Goal: Transaction & Acquisition: Purchase product/service

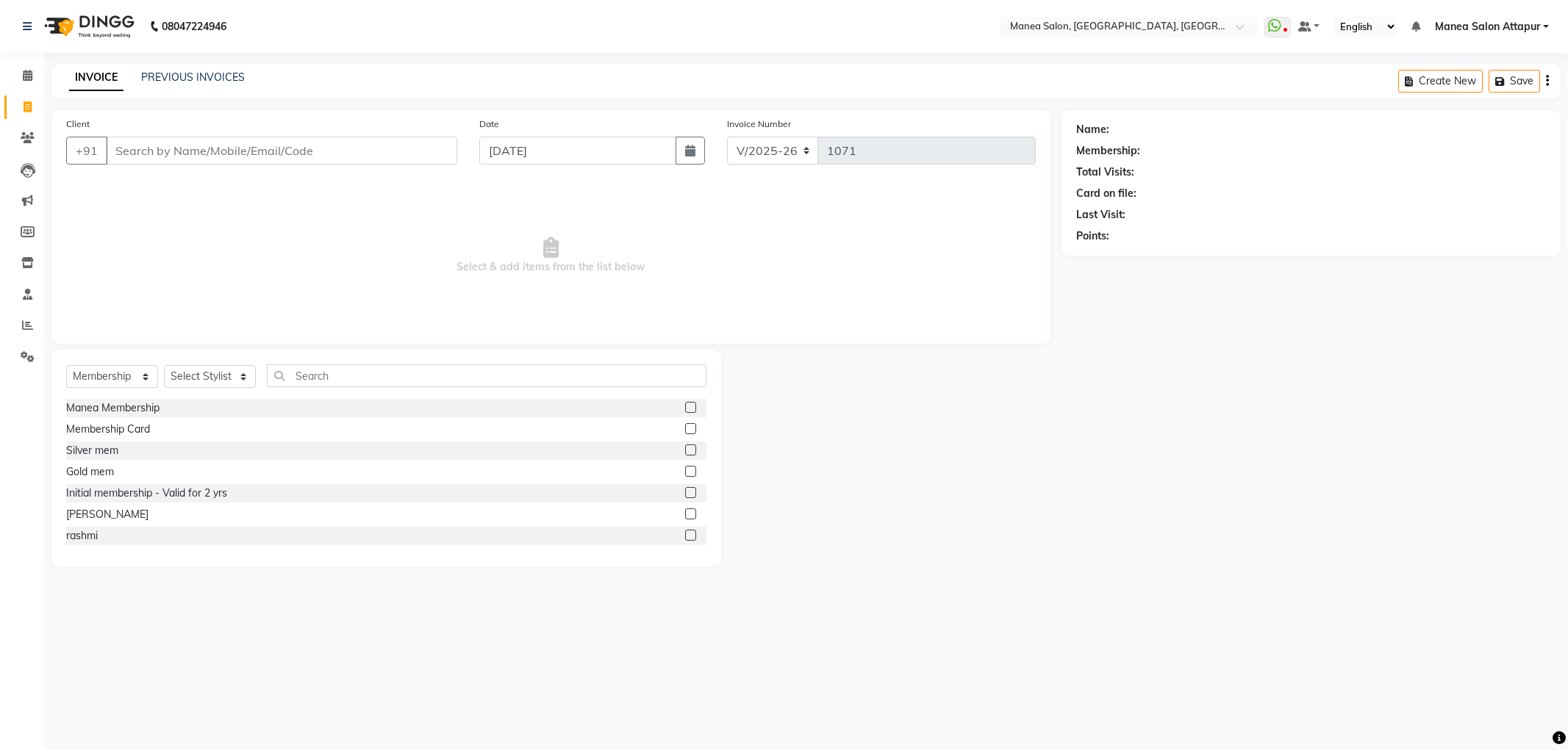
select select "6587"
select select "membership"
click at [221, 153] on input "Client" at bounding box center [282, 150] width 351 height 28
click at [176, 207] on span "970180" at bounding box center [196, 208] width 45 height 15
type input "9701806689"
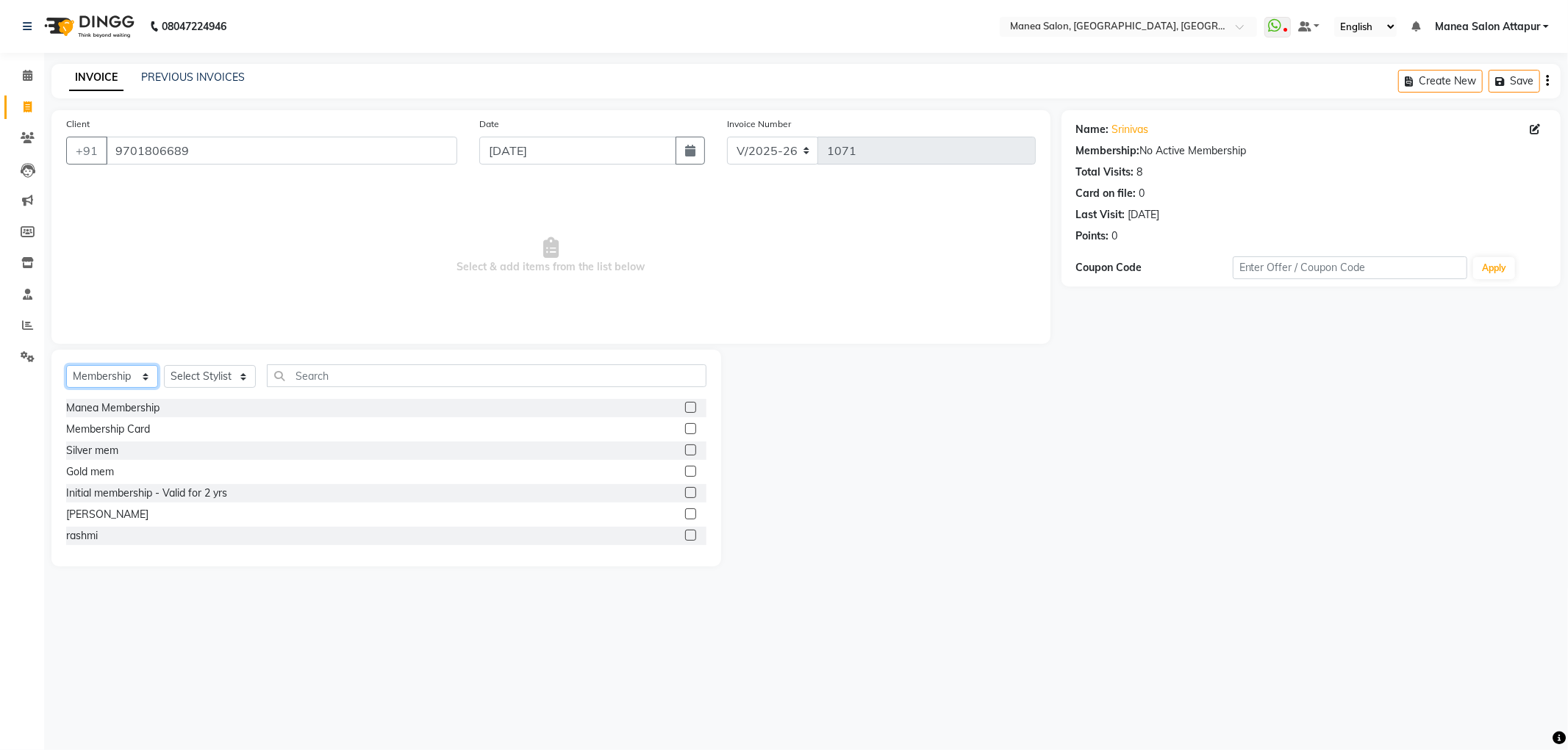
click at [108, 379] on select "Select Service Product Membership Package Voucher Prepaid Gift Card" at bounding box center [112, 376] width 92 height 23
select select "service"
click at [66, 366] on select "Select Service Product Membership Package Voucher Prepaid Gift Card" at bounding box center [112, 376] width 92 height 23
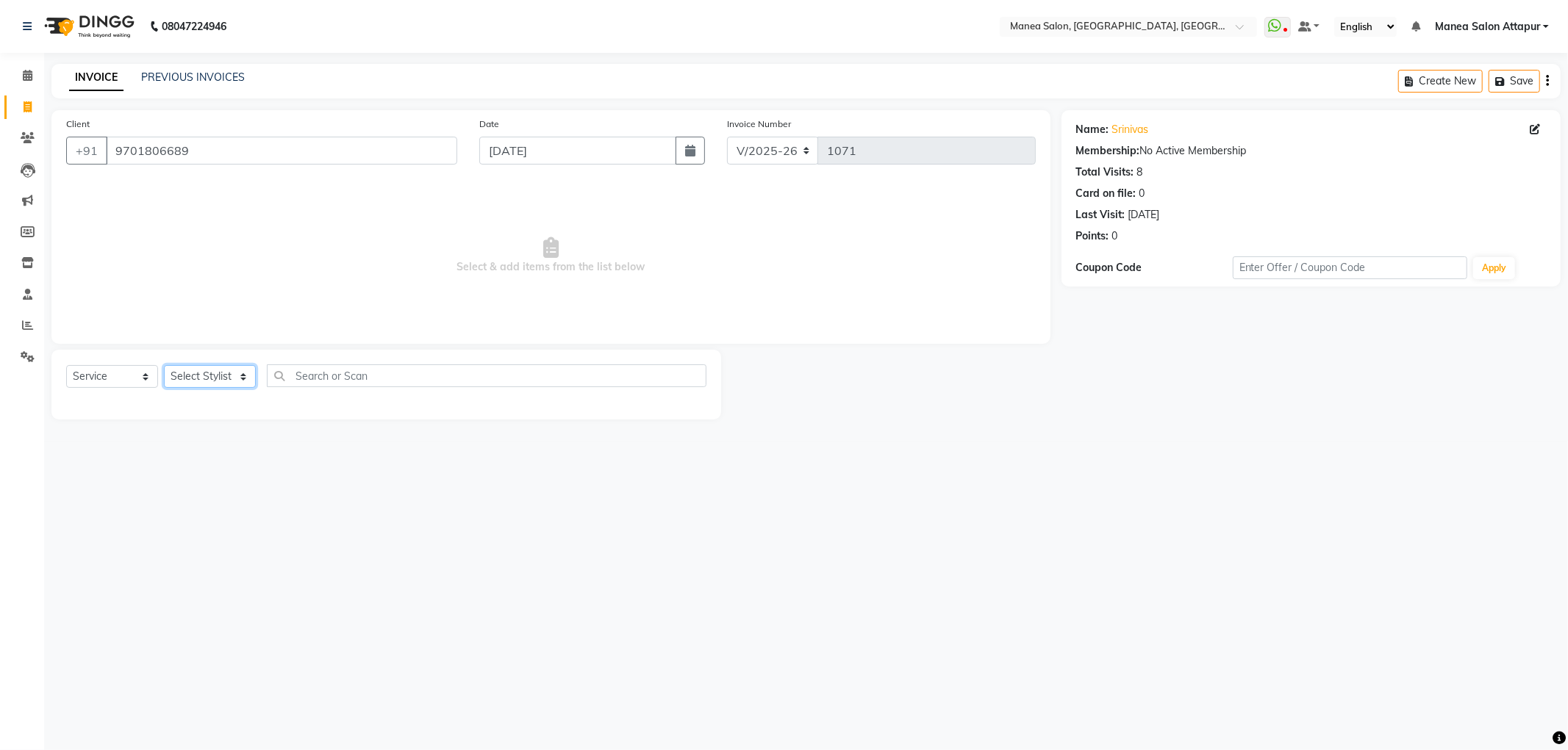
click at [201, 377] on select "Select Stylist Aryan Ashok [PERSON_NAME] [PERSON_NAME] [PERSON_NAME] [PERSON_NA…" at bounding box center [209, 376] width 92 height 23
select select "84082"
click at [164, 366] on select "Select Stylist Aryan Ashok [PERSON_NAME] [PERSON_NAME] [PERSON_NAME] [PERSON_NA…" at bounding box center [209, 376] width 92 height 23
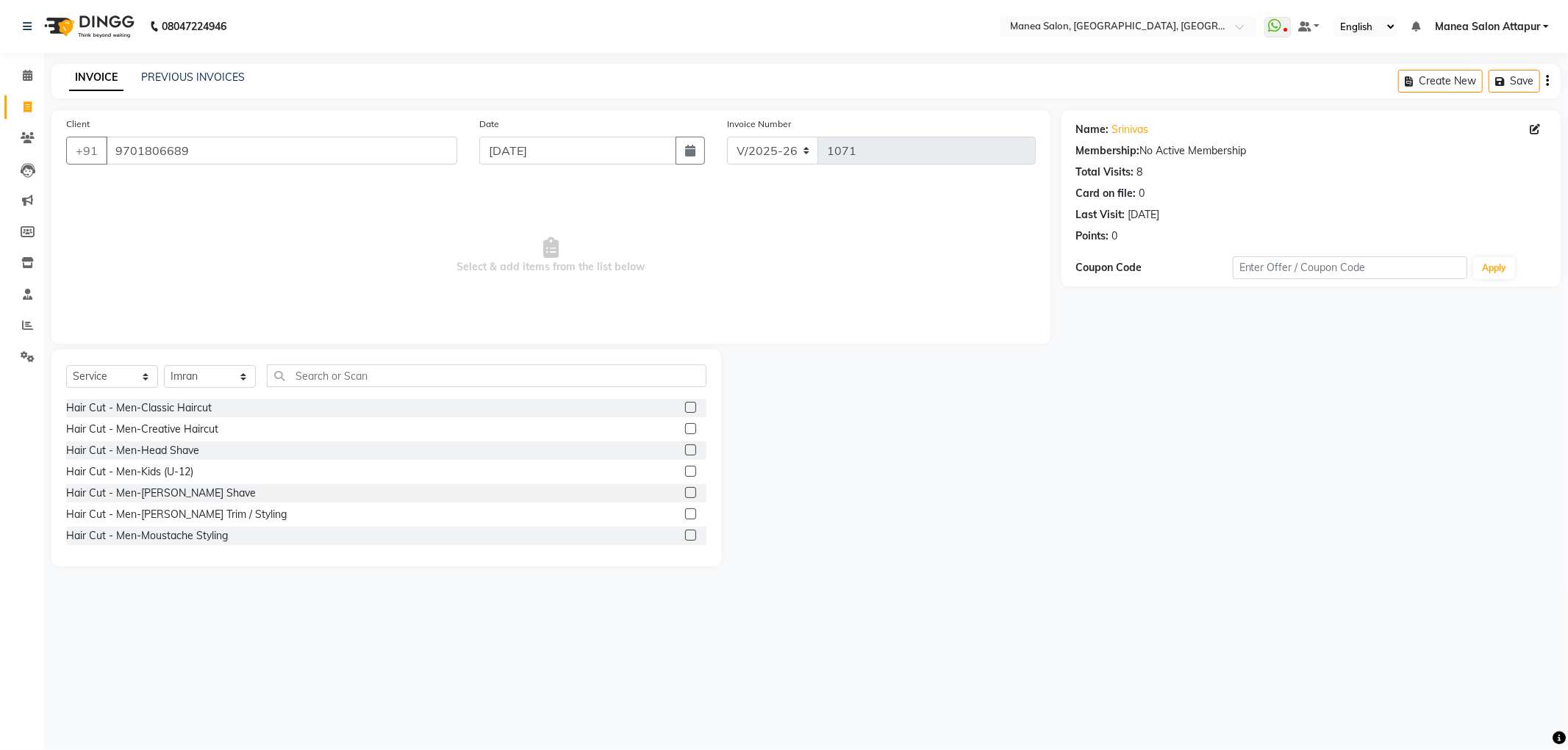
click at [686, 495] on label at bounding box center [691, 492] width 11 height 11
click at [686, 495] on input "checkbox" at bounding box center [690, 493] width 9 height 9
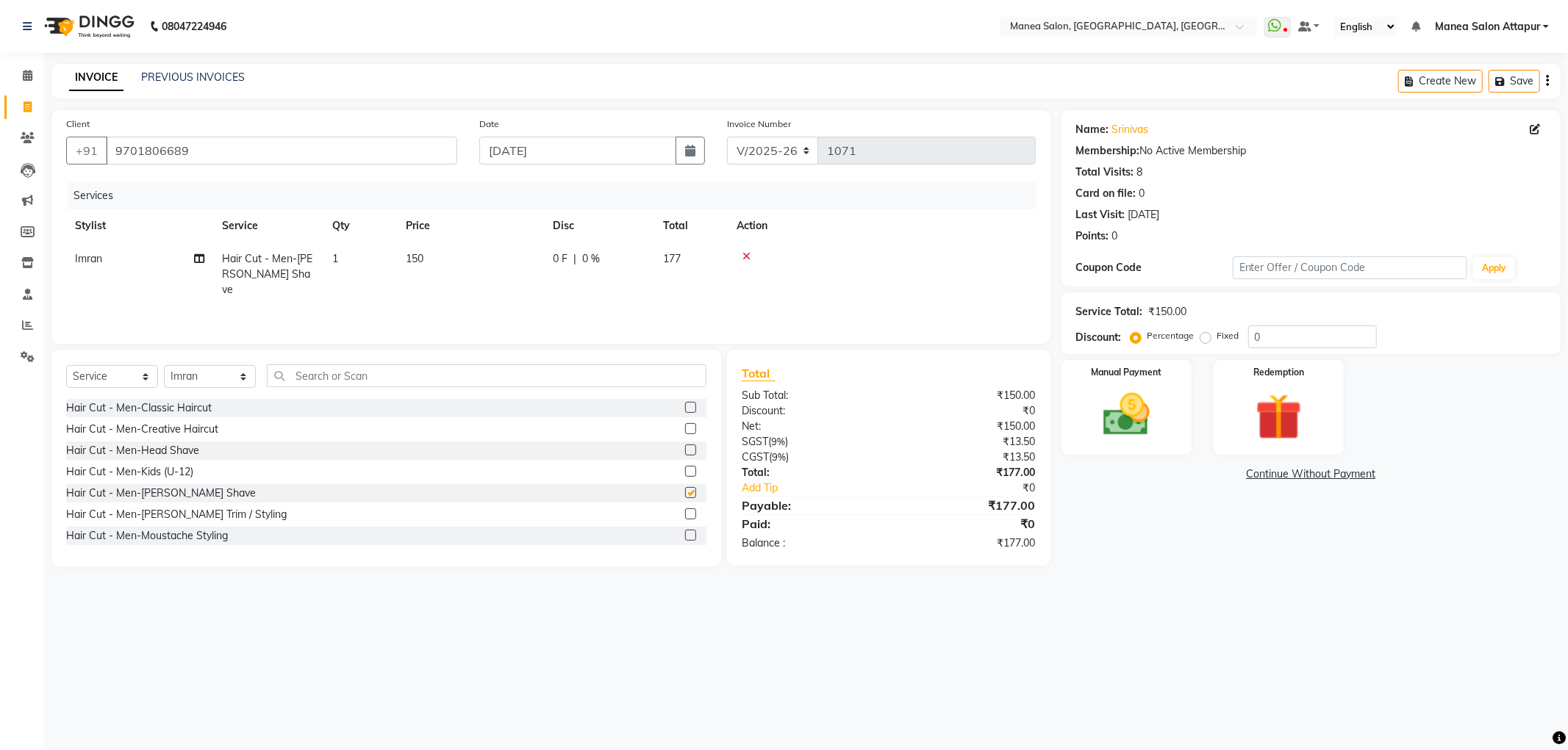
checkbox input "false"
click at [1249, 338] on input "0" at bounding box center [1313, 337] width 129 height 23
click at [1300, 338] on input "100" at bounding box center [1313, 337] width 129 height 23
type input "1"
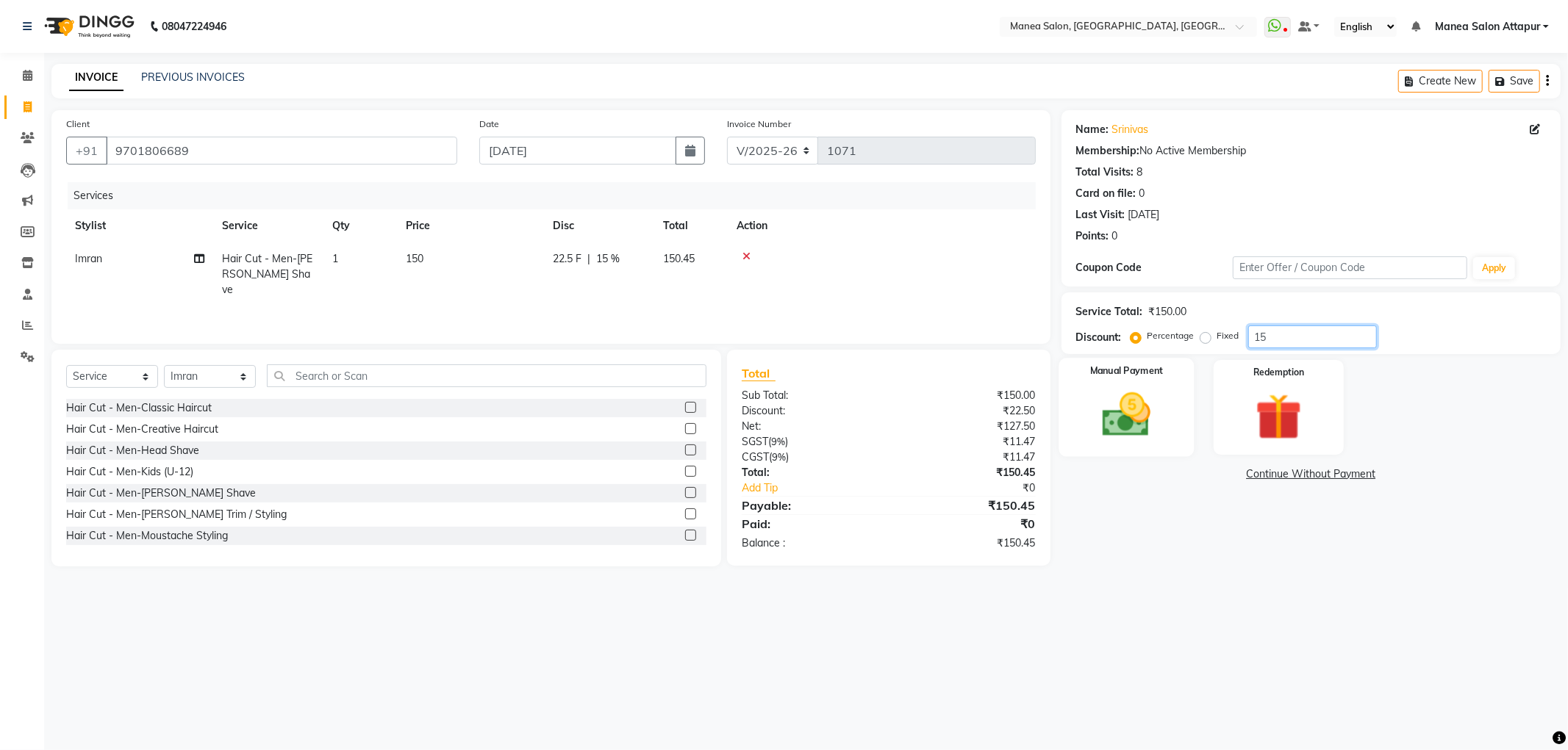
type input "15"
click at [1138, 434] on img at bounding box center [1127, 415] width 79 height 56
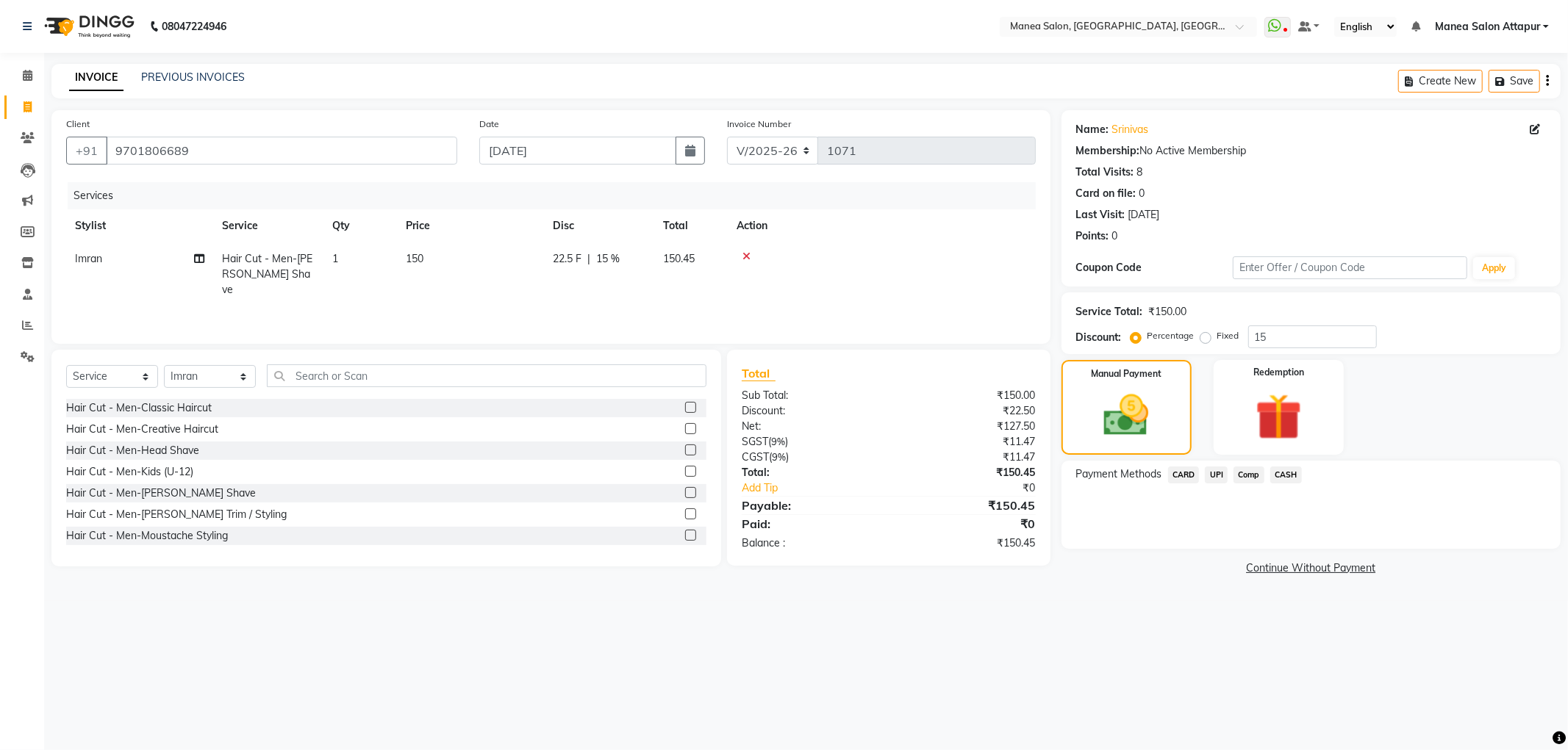
click at [1218, 474] on span "UPI" at bounding box center [1216, 475] width 23 height 17
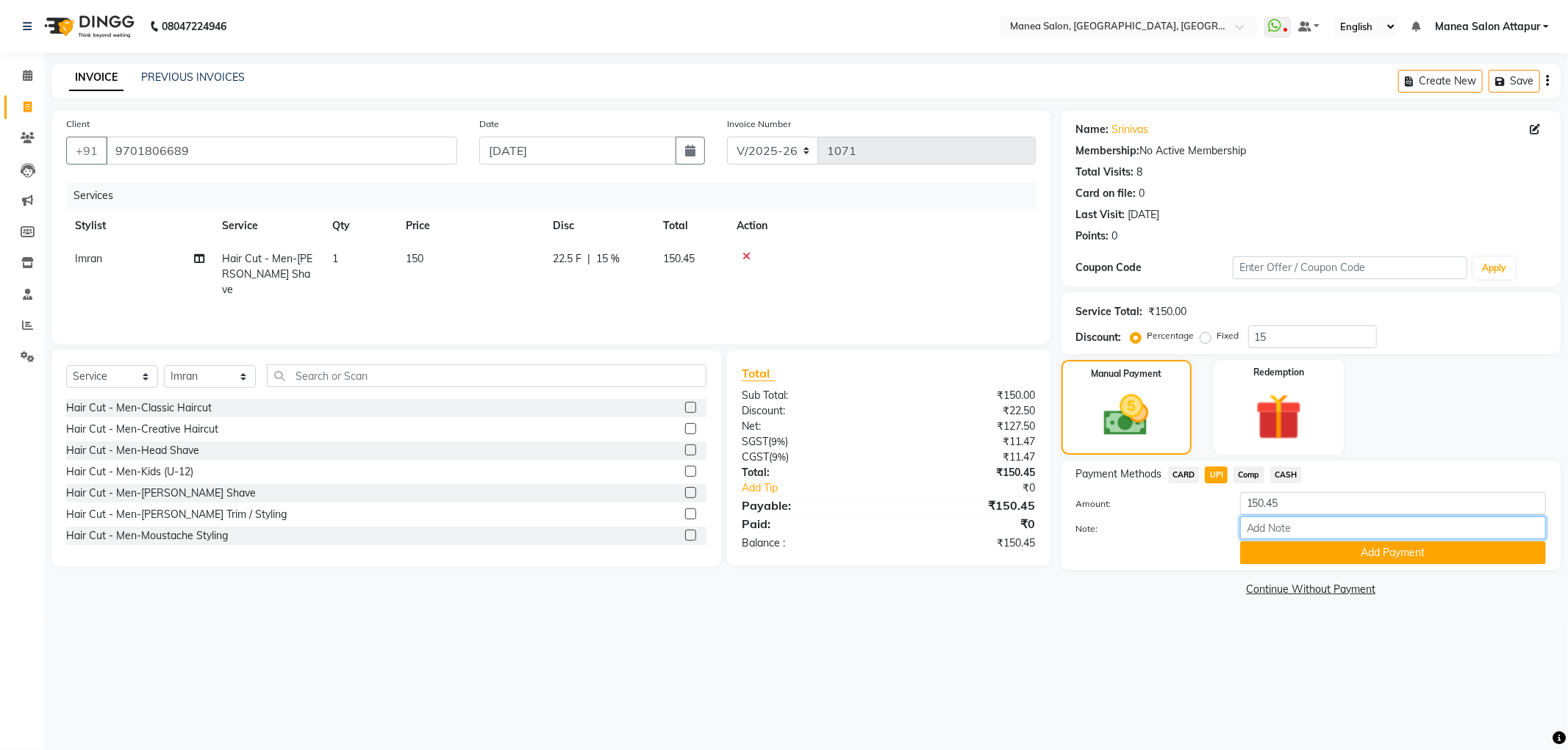
click at [1298, 532] on input "Note:" at bounding box center [1393, 527] width 306 height 23
type input "Salon Account"
click at [1321, 554] on button "Add Payment" at bounding box center [1393, 553] width 306 height 23
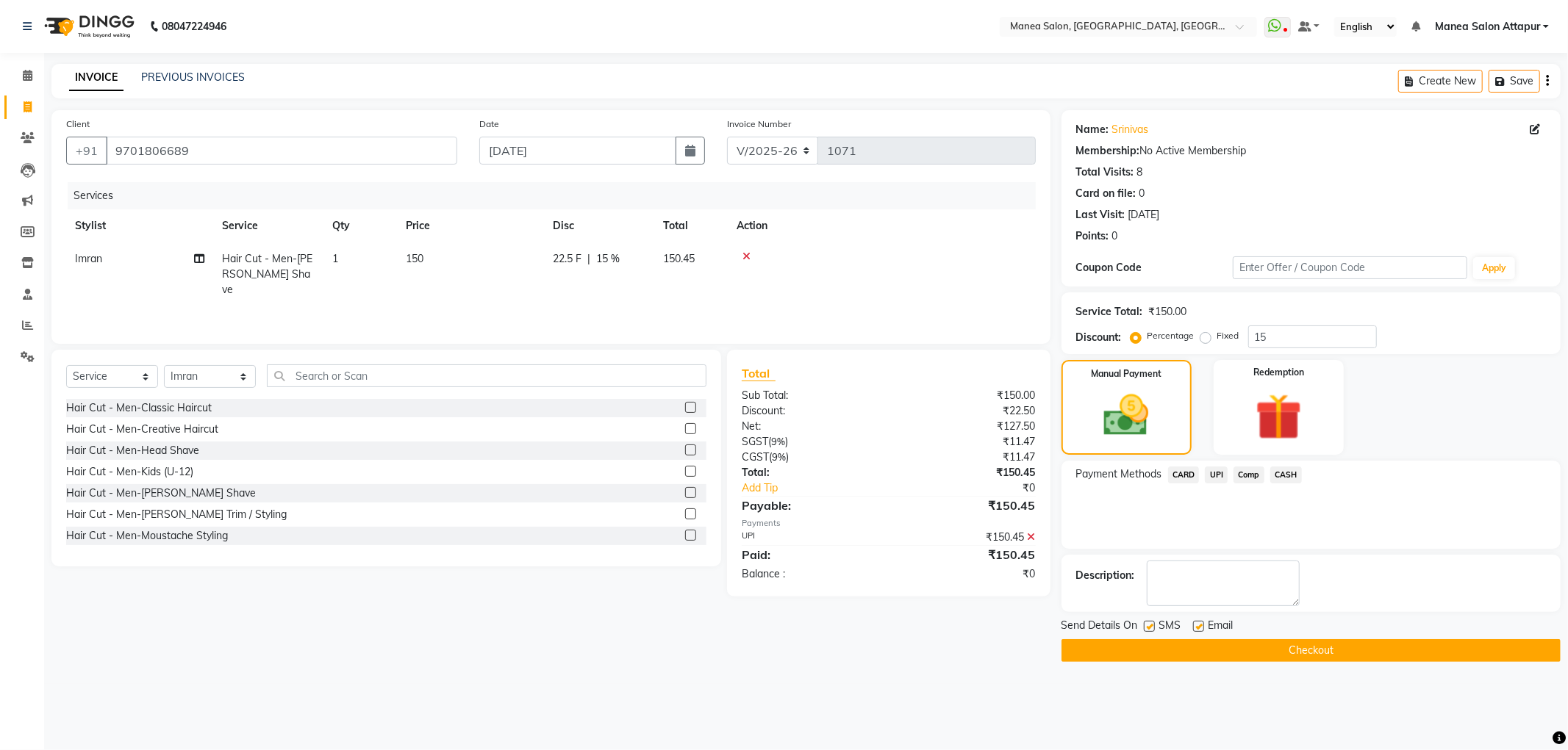
click at [1315, 651] on button "Checkout" at bounding box center [1312, 650] width 499 height 23
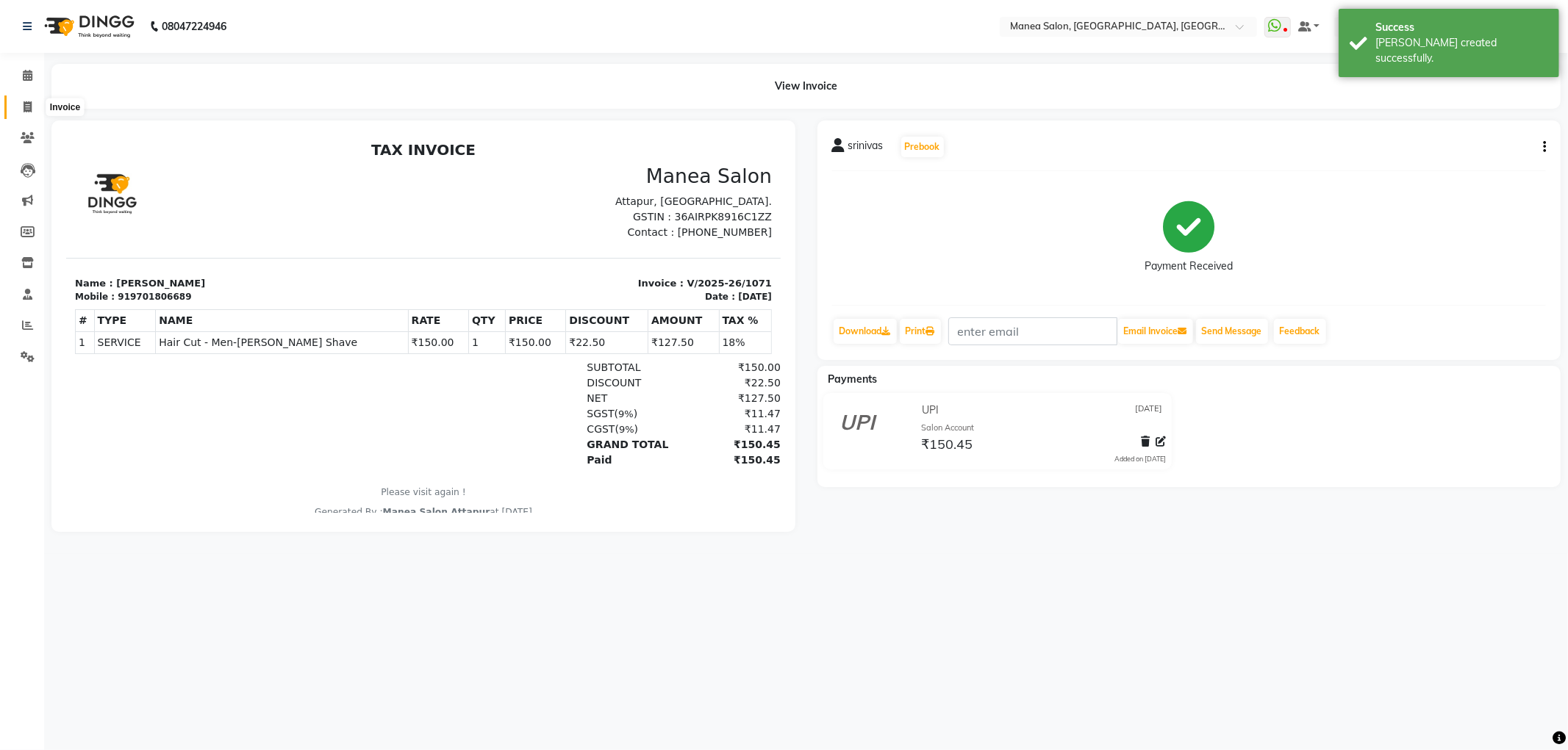
click at [18, 102] on span at bounding box center [28, 108] width 26 height 17
select select "service"
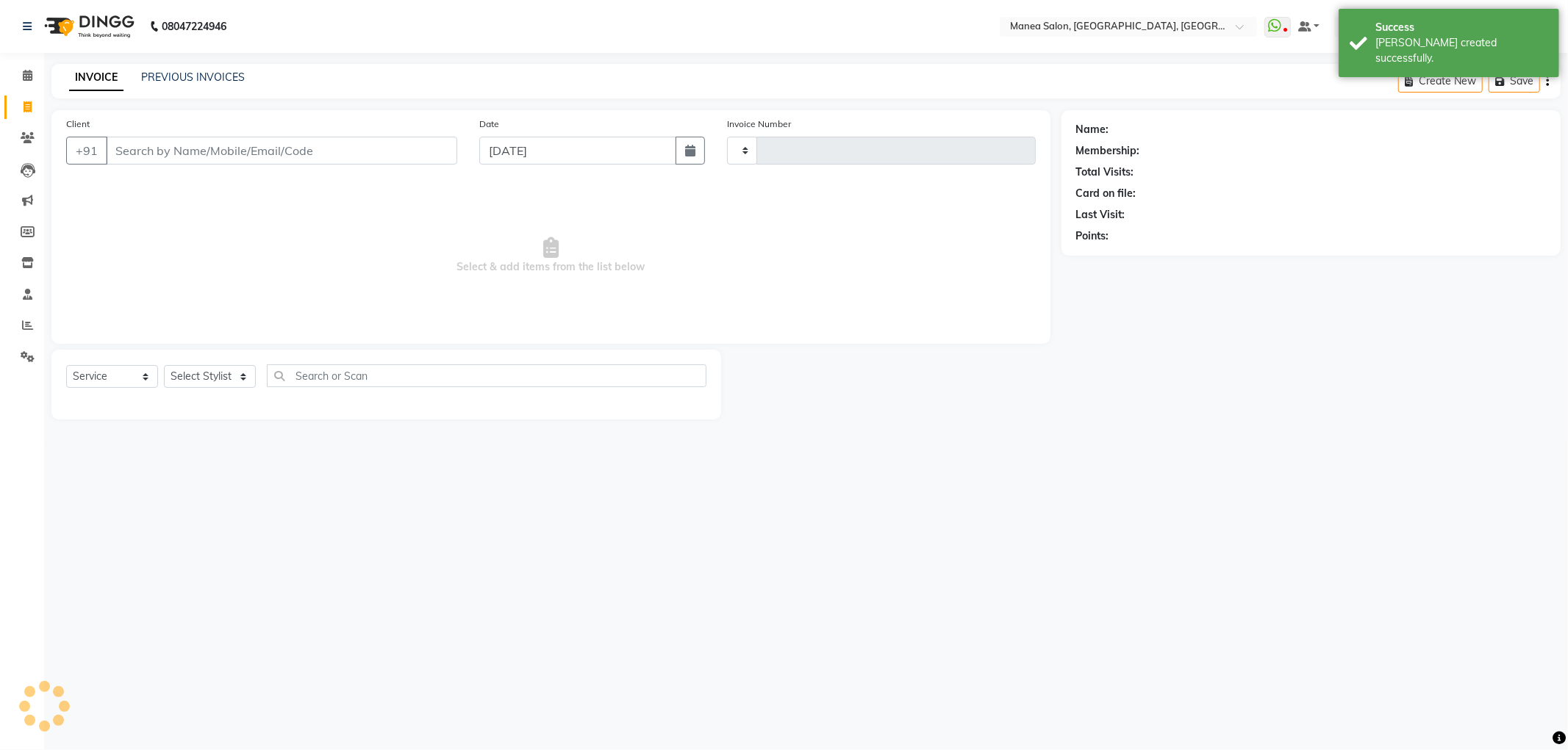
type input "1072"
select select "6587"
select select "membership"
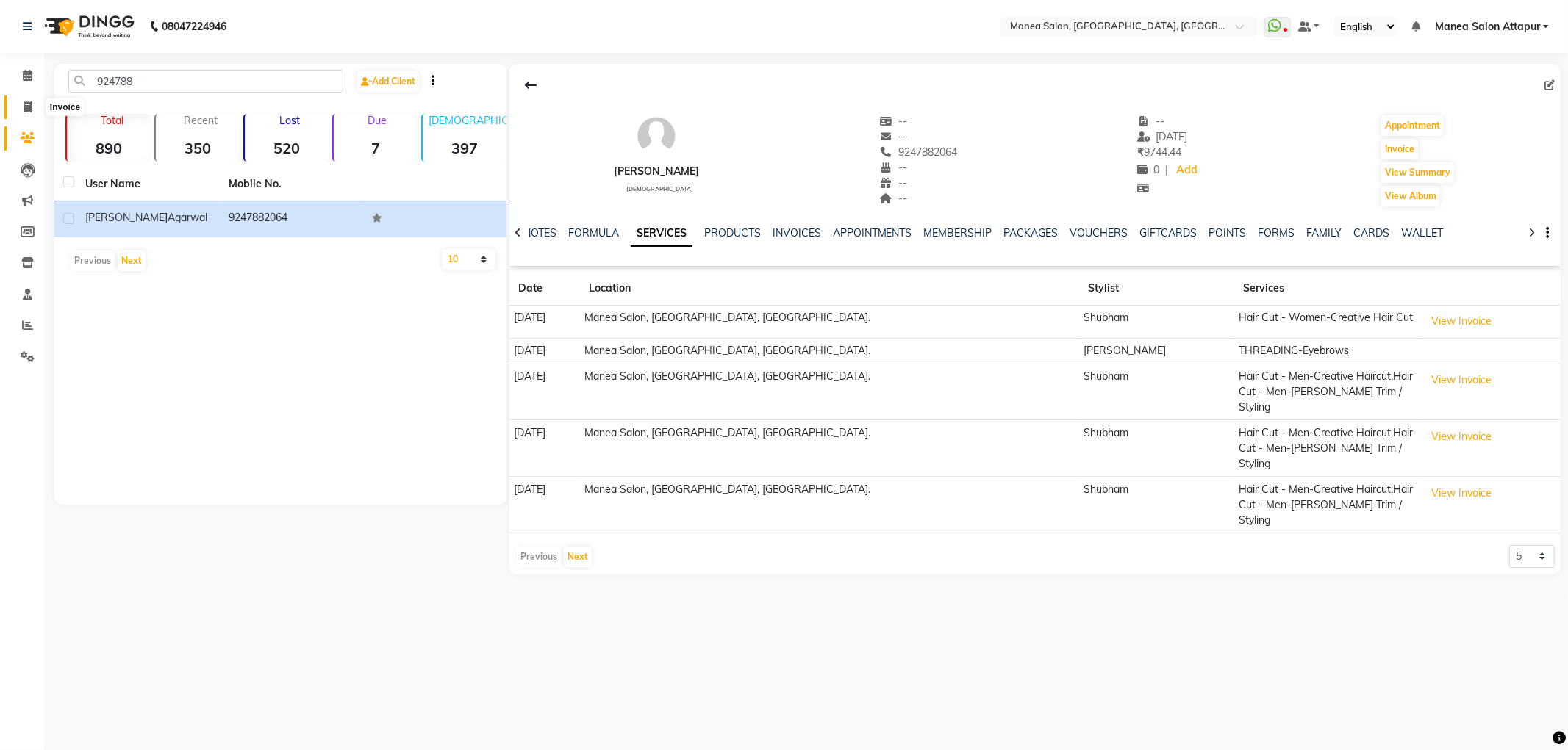
click at [39, 101] on span at bounding box center [28, 108] width 26 height 17
select select "service"
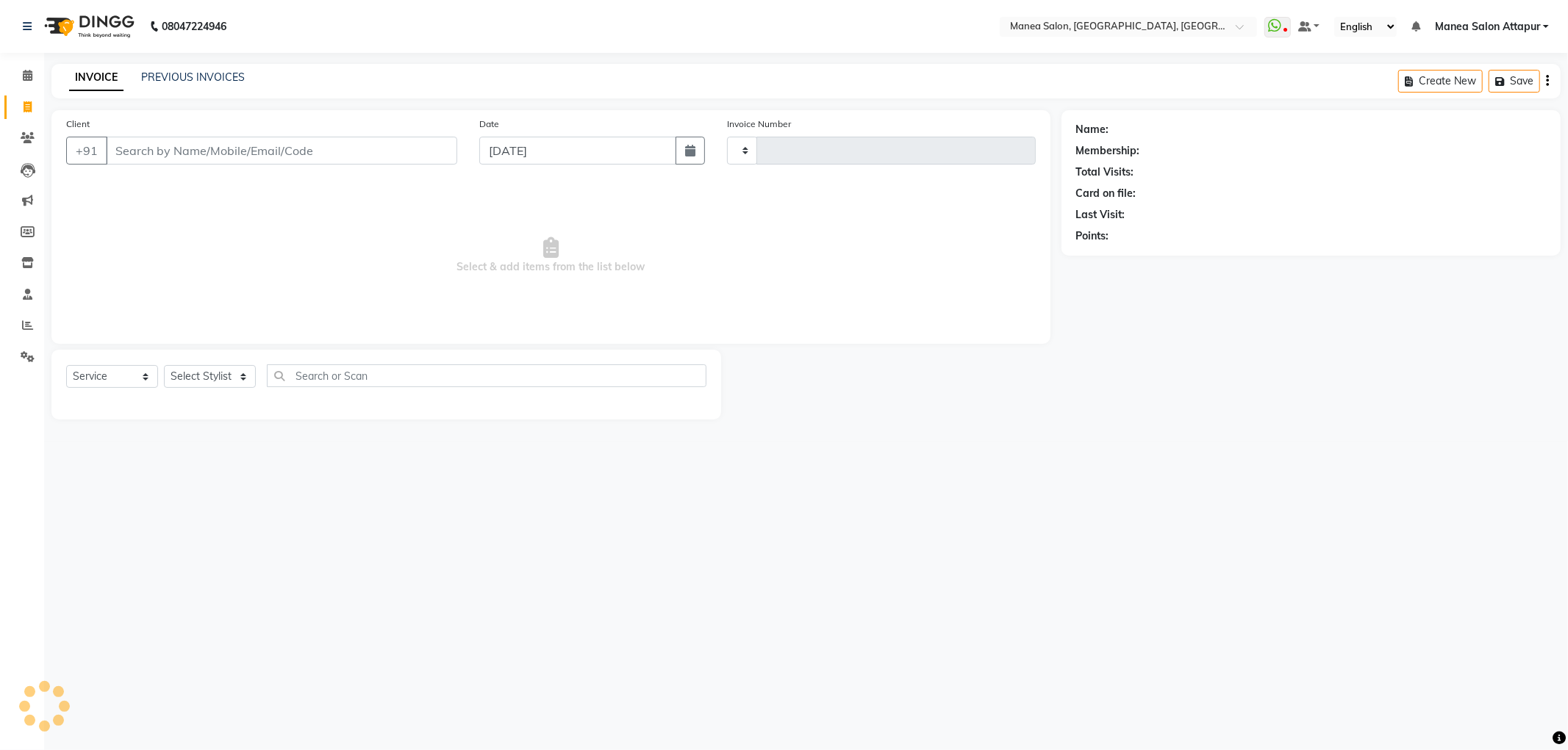
type input "1072"
select select "6587"
click at [115, 384] on select "Select Service Product Membership Package Voucher Prepaid Gift Card" at bounding box center [112, 376] width 92 height 23
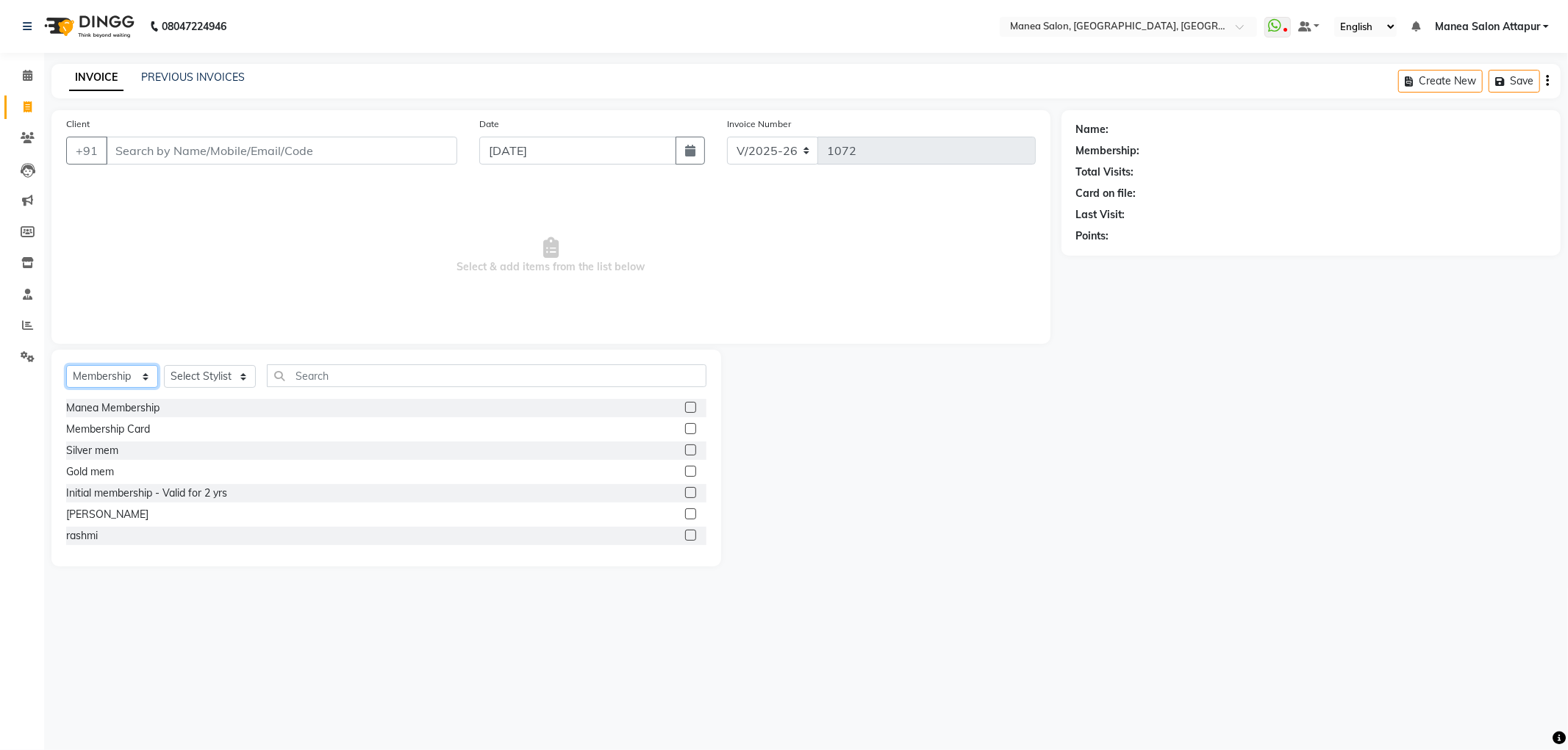
select select "service"
click at [66, 366] on select "Select Service Product Membership Package Voucher Prepaid Gift Card" at bounding box center [112, 376] width 92 height 23
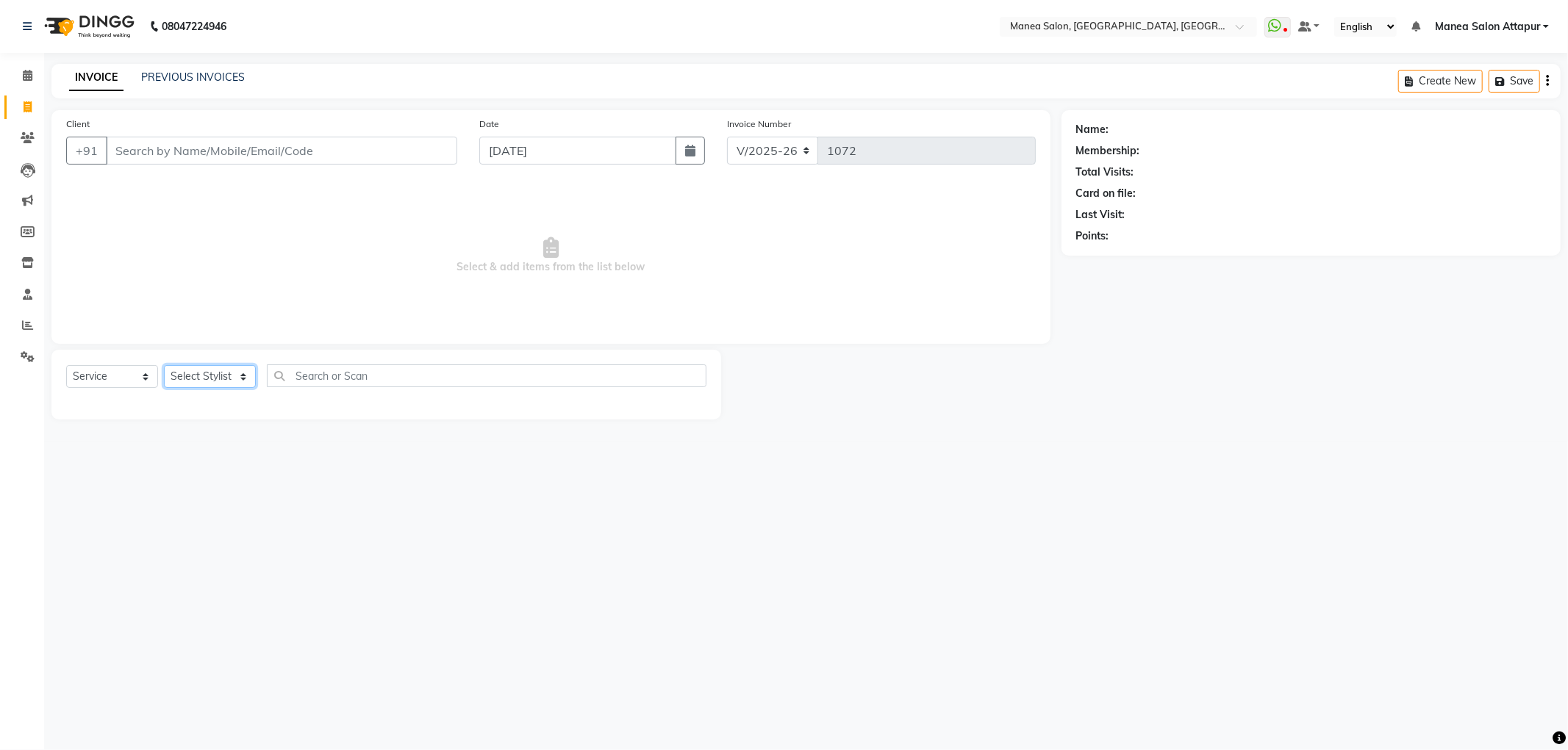
click at [209, 374] on select "Select Stylist Aryan Ashok [PERSON_NAME] [PERSON_NAME] [PERSON_NAME] [PERSON_NA…" at bounding box center [209, 376] width 92 height 23
select select "51269"
click at [164, 366] on select "Select Stylist Aryan Ashok [PERSON_NAME] [PERSON_NAME] [PERSON_NAME] [PERSON_NA…" at bounding box center [209, 376] width 92 height 23
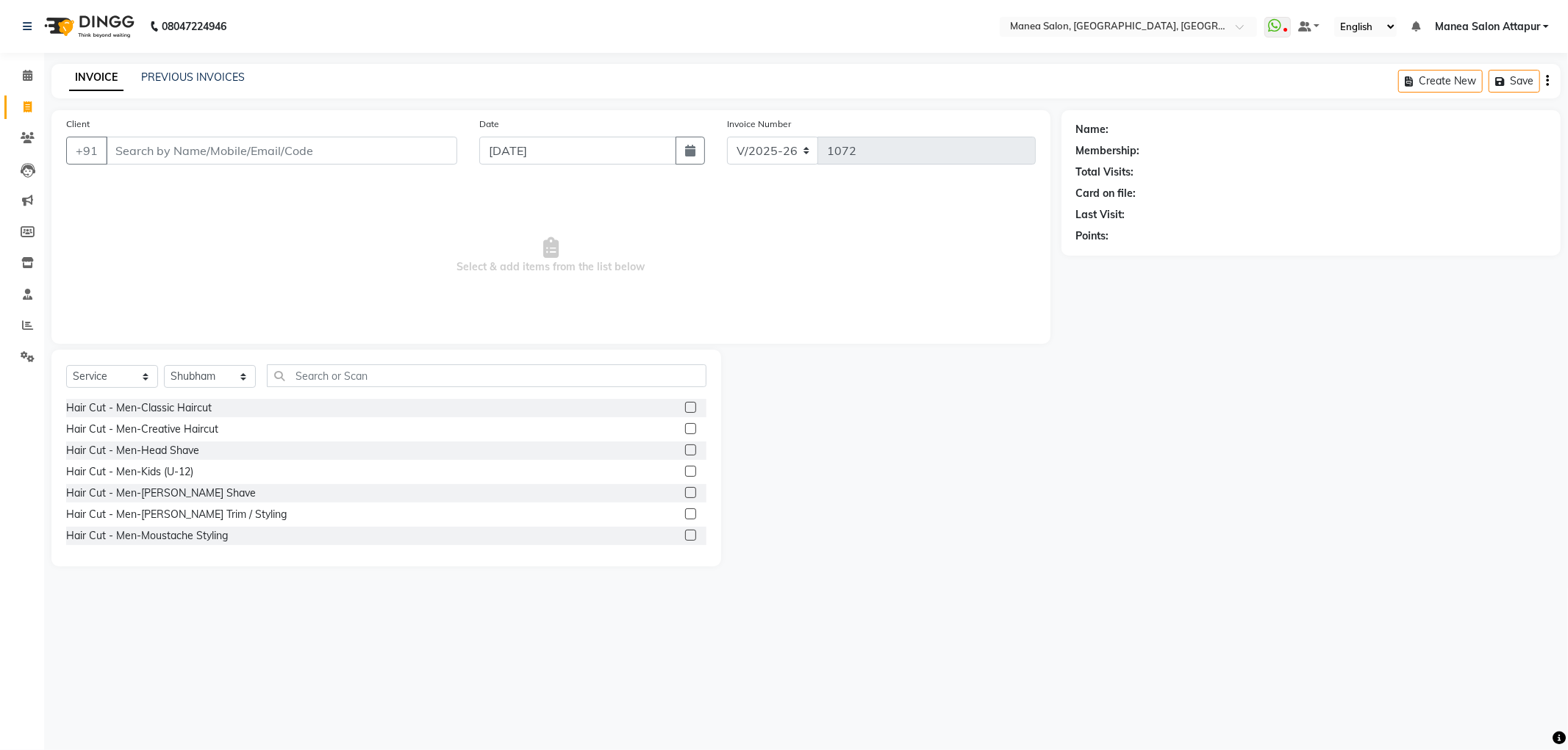
click at [686, 510] on label at bounding box center [691, 514] width 11 height 11
click at [686, 510] on input "checkbox" at bounding box center [690, 514] width 9 height 9
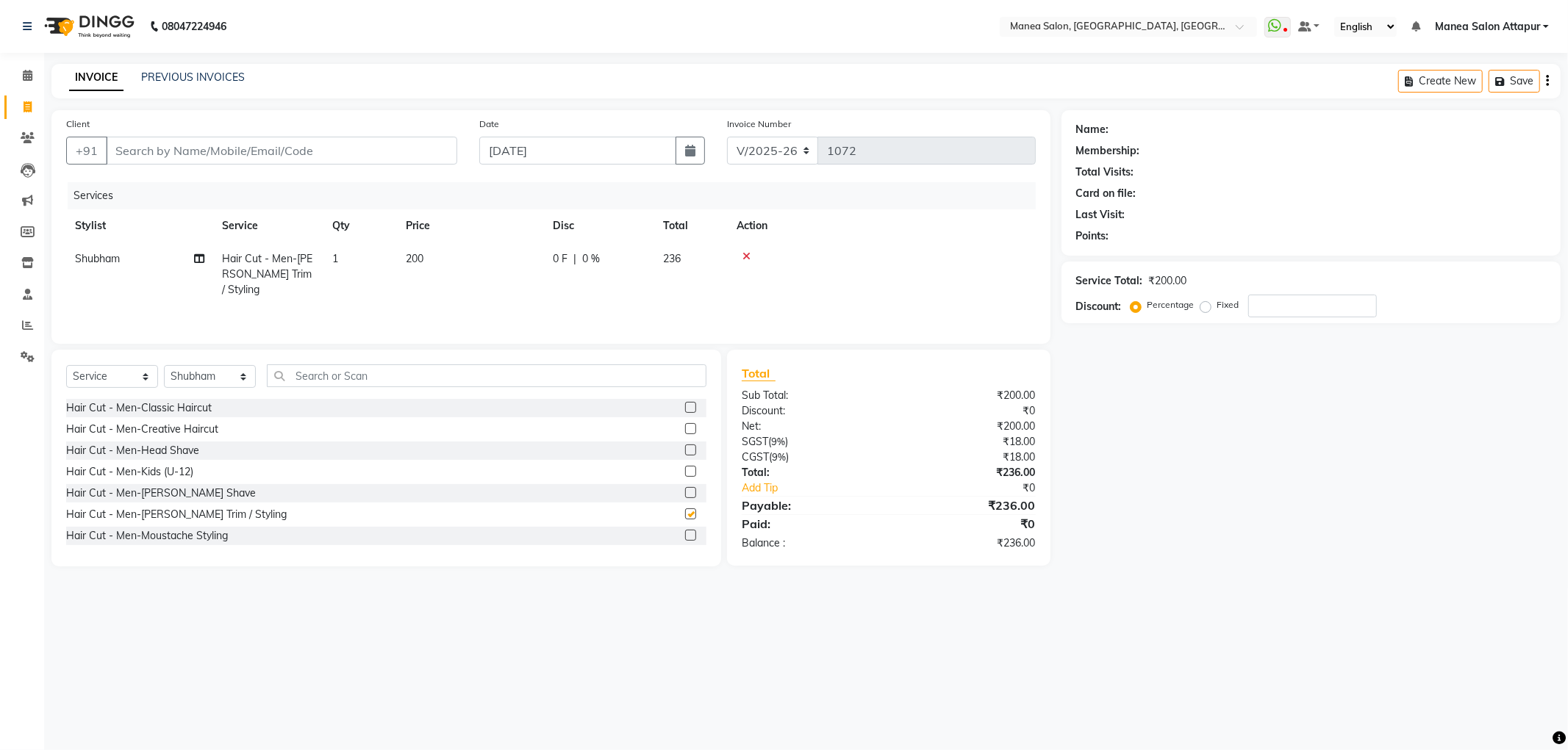
checkbox input "false"
click at [290, 162] on input "Client" at bounding box center [282, 150] width 351 height 28
type input "9"
type input "0"
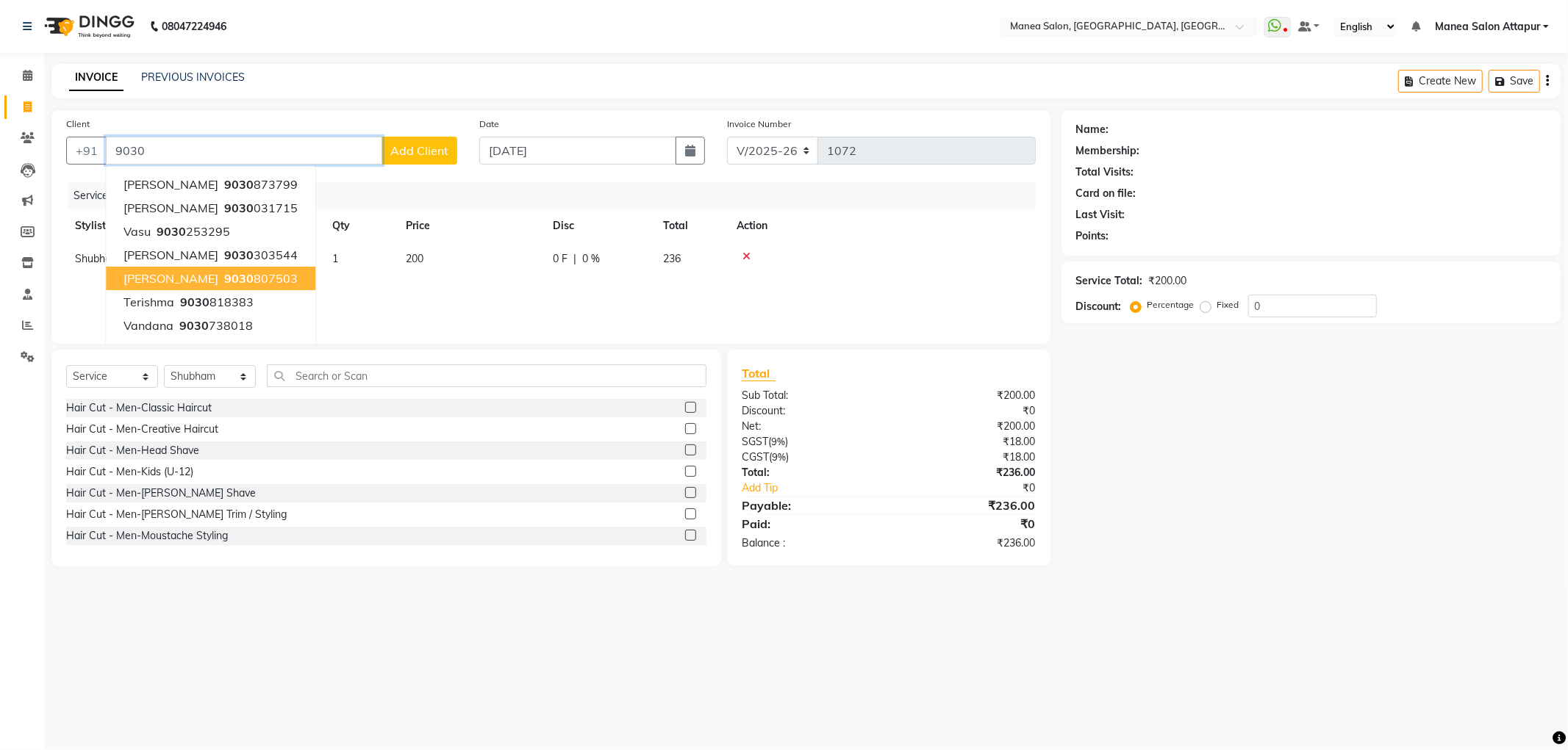
click at [229, 275] on ngb-highlight "9030 807503" at bounding box center [259, 279] width 76 height 15
type input "9030807503"
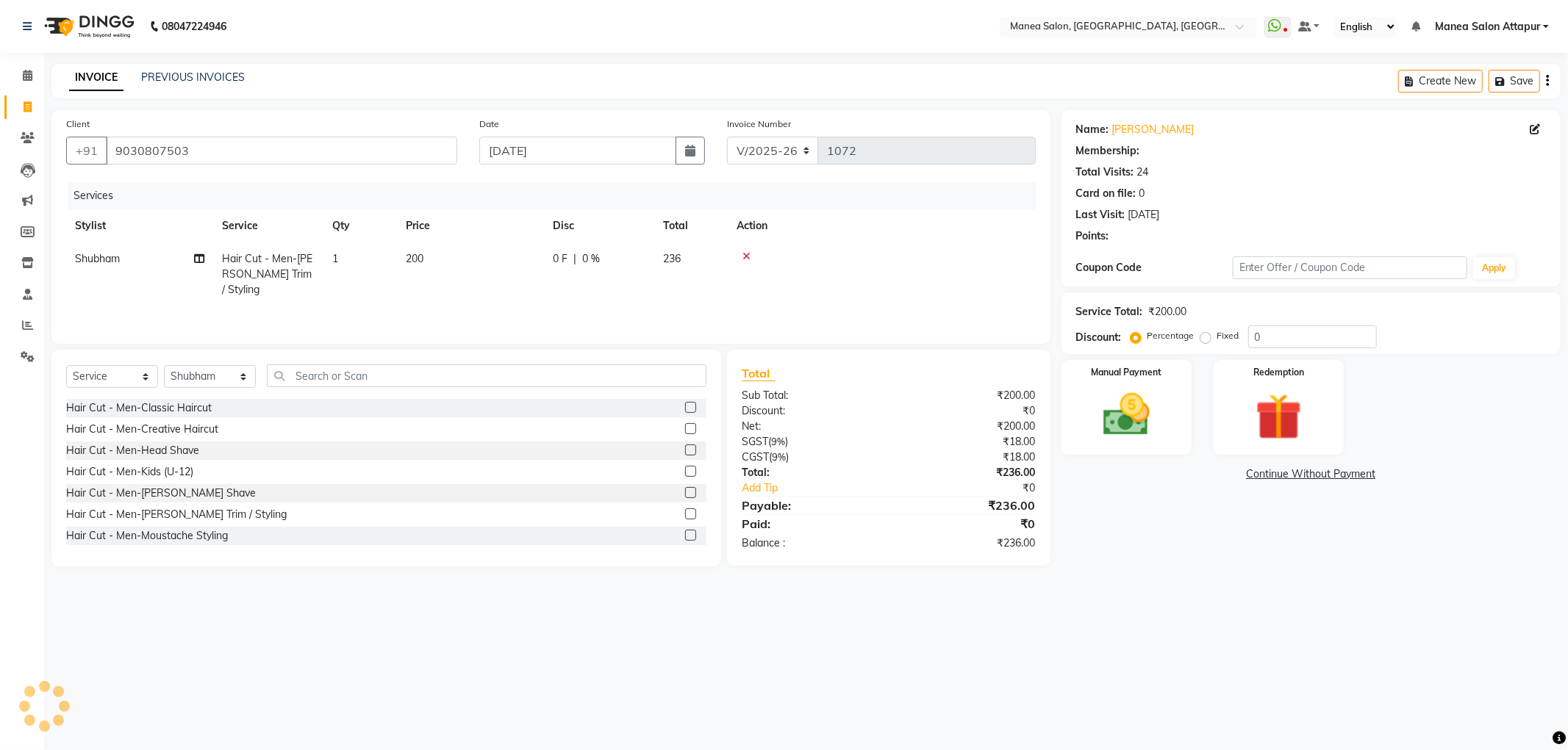
type input "20"
select select "1: Object"
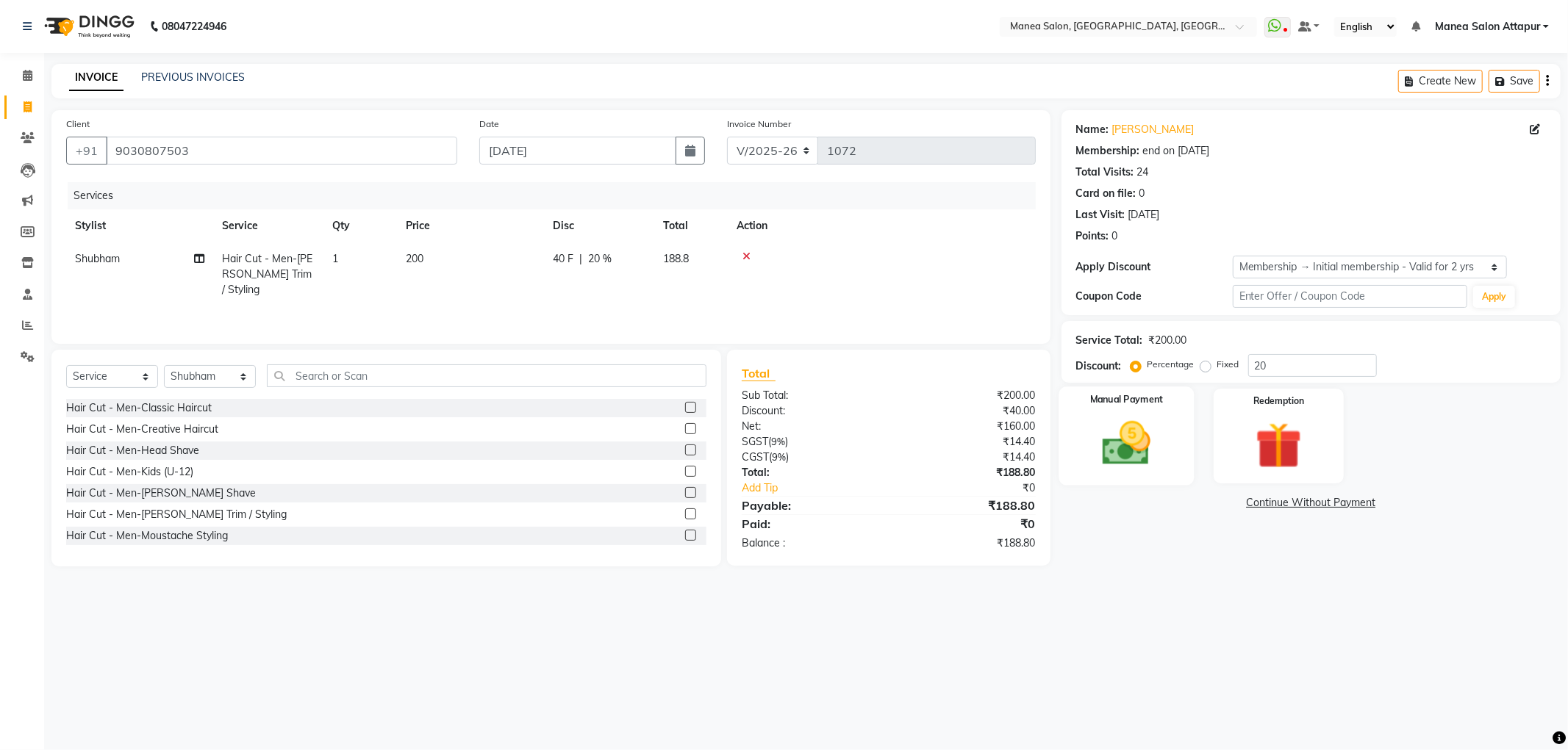
click at [1144, 476] on div "Manual Payment" at bounding box center [1126, 435] width 135 height 98
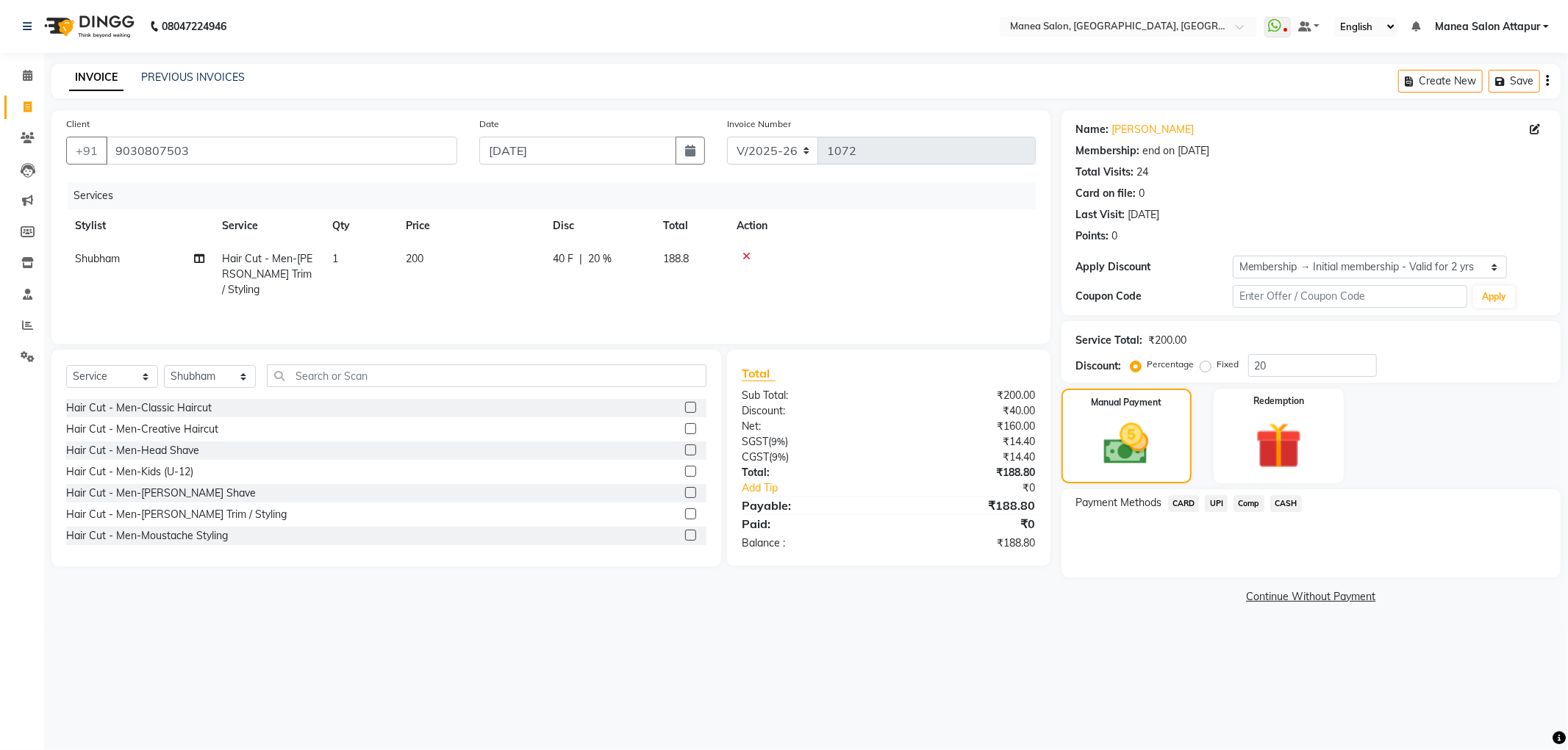
click at [1217, 509] on span "UPI" at bounding box center [1216, 504] width 23 height 17
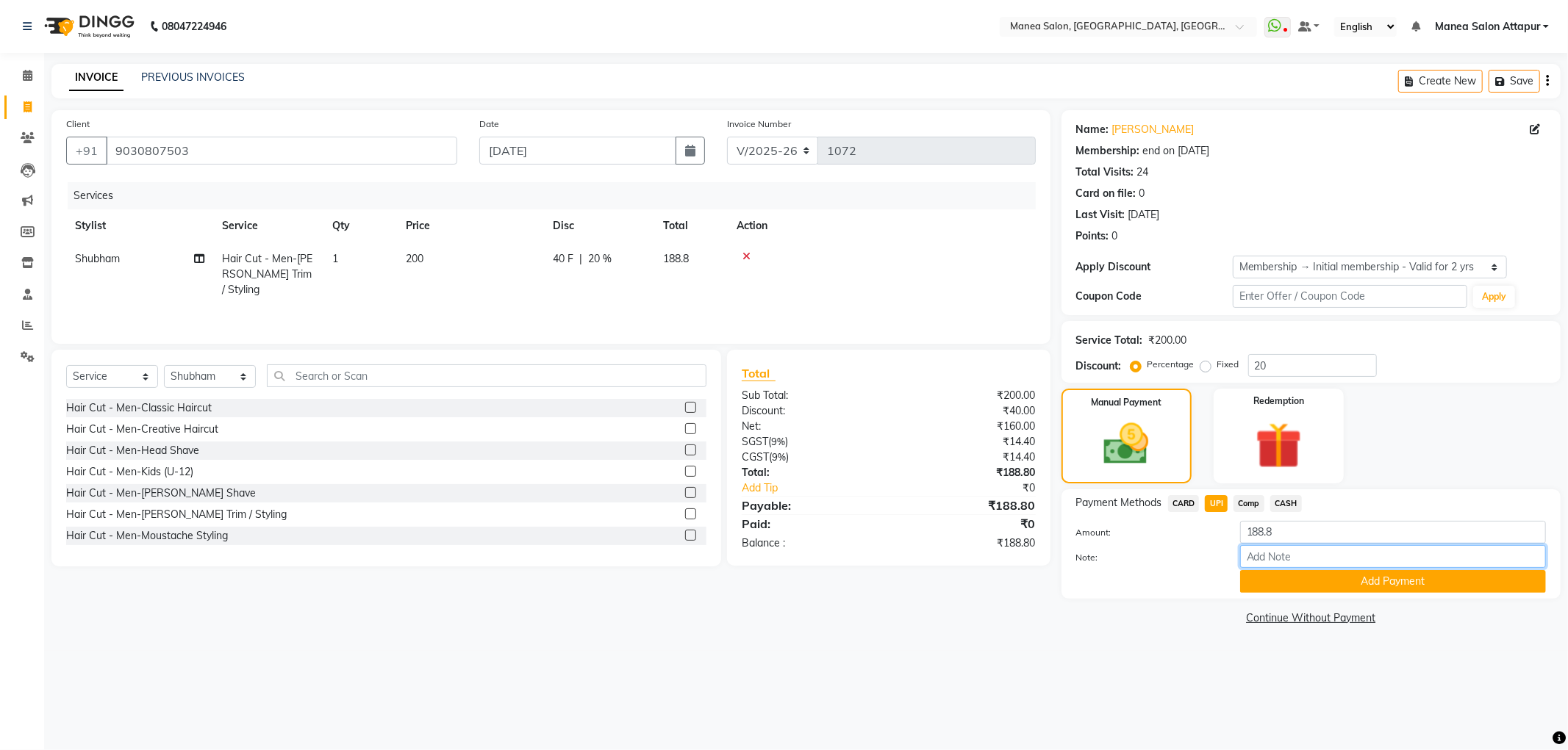
drag, startPoint x: 1271, startPoint y: 559, endPoint x: 1309, endPoint y: 556, distance: 38.1
click at [1271, 559] on input "Note:" at bounding box center [1393, 556] width 306 height 23
type input "Salon Account"
click at [1372, 563] on input "Salon Account" at bounding box center [1393, 556] width 306 height 23
click at [1285, 575] on button "Add Payment" at bounding box center [1393, 581] width 306 height 23
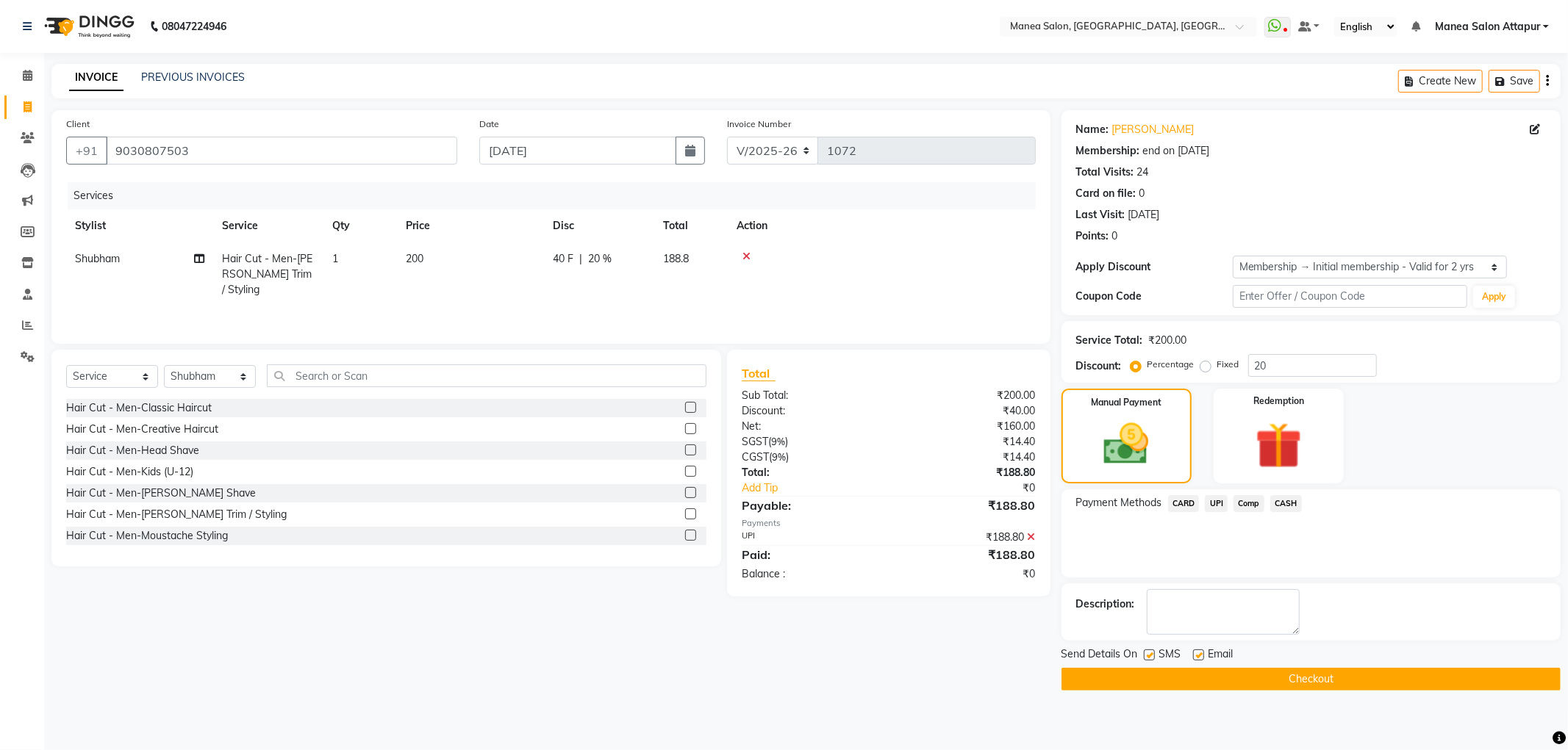
click at [1281, 688] on button "Checkout" at bounding box center [1312, 679] width 499 height 23
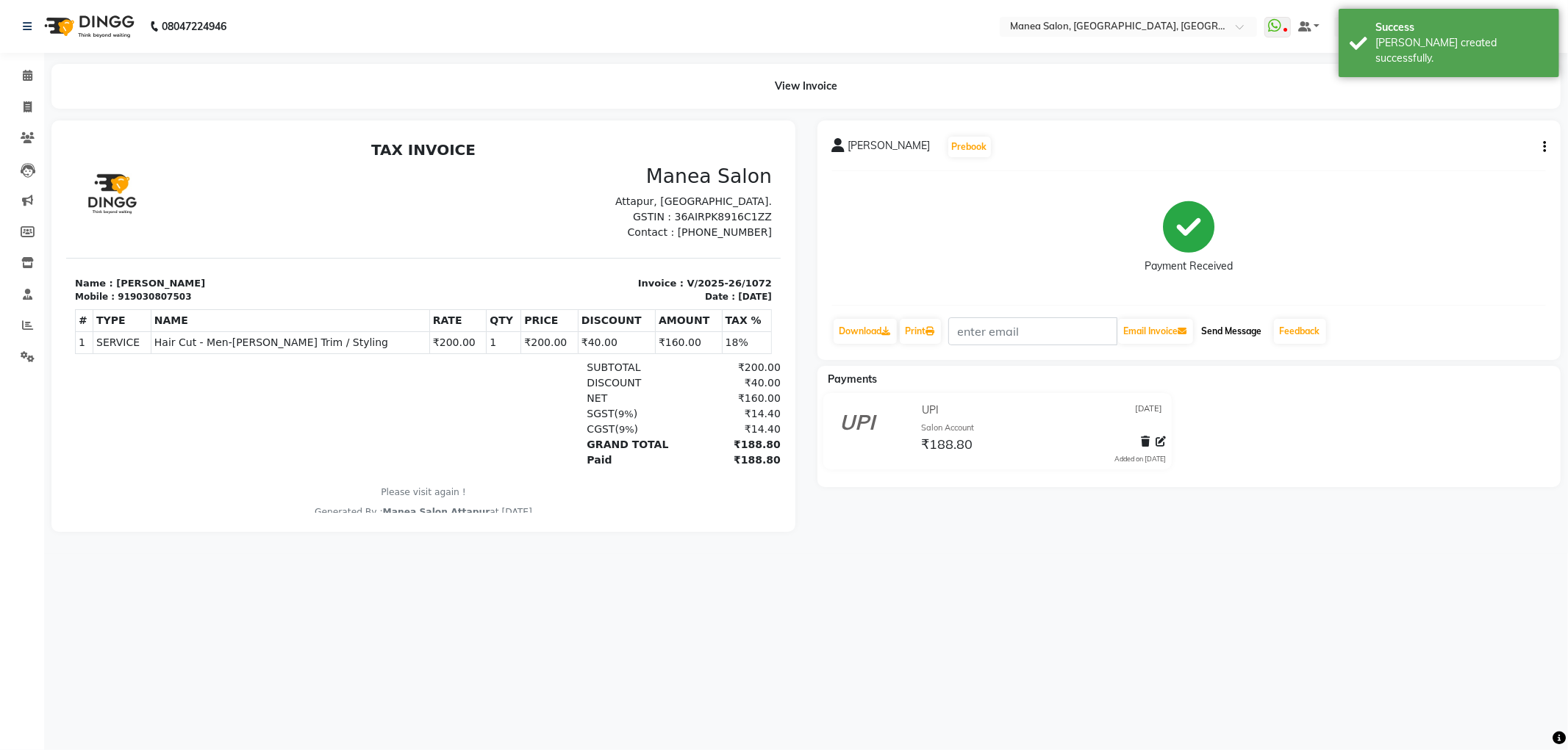
click at [1254, 338] on button "Send Message" at bounding box center [1233, 332] width 72 height 25
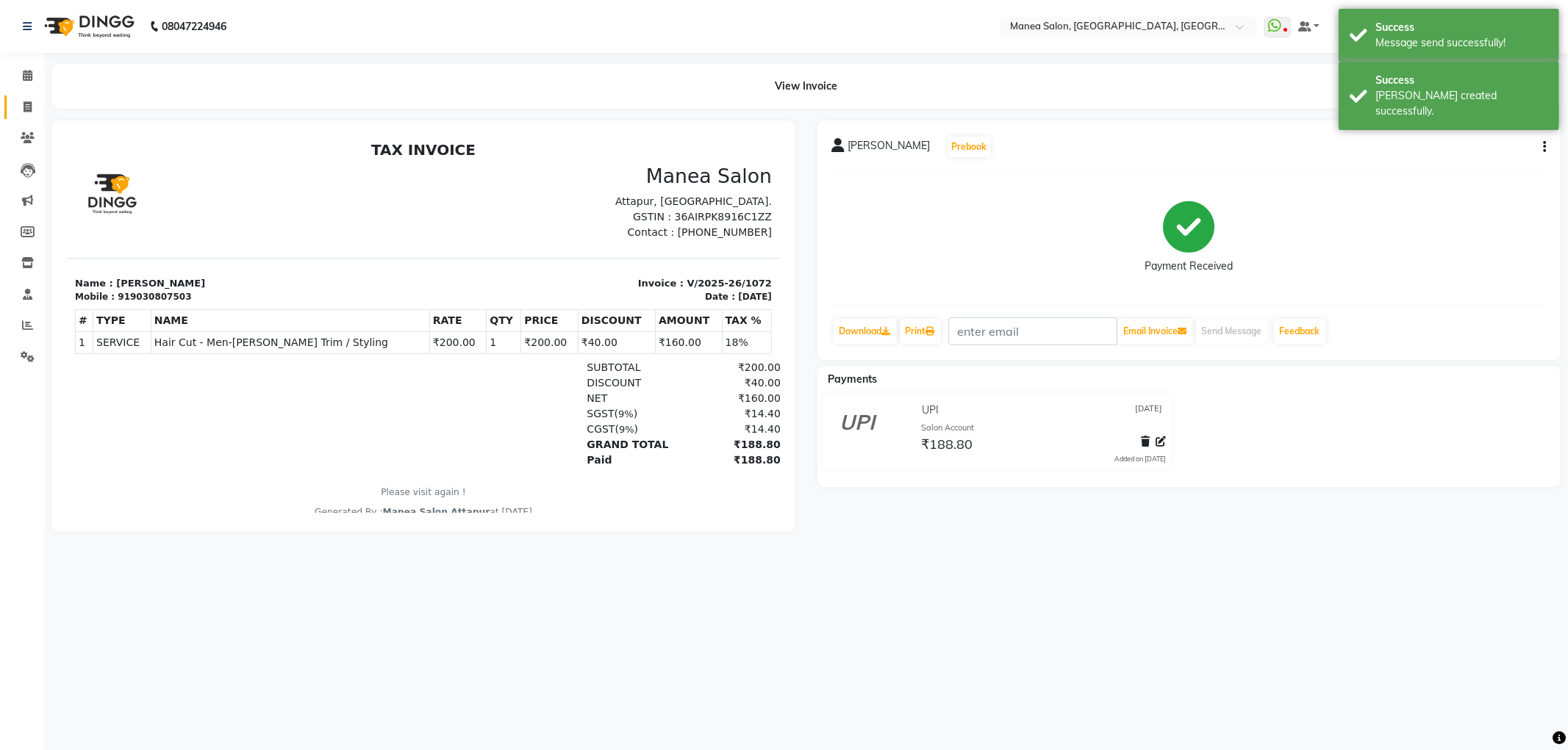
click at [24, 110] on icon at bounding box center [28, 107] width 8 height 11
select select "service"
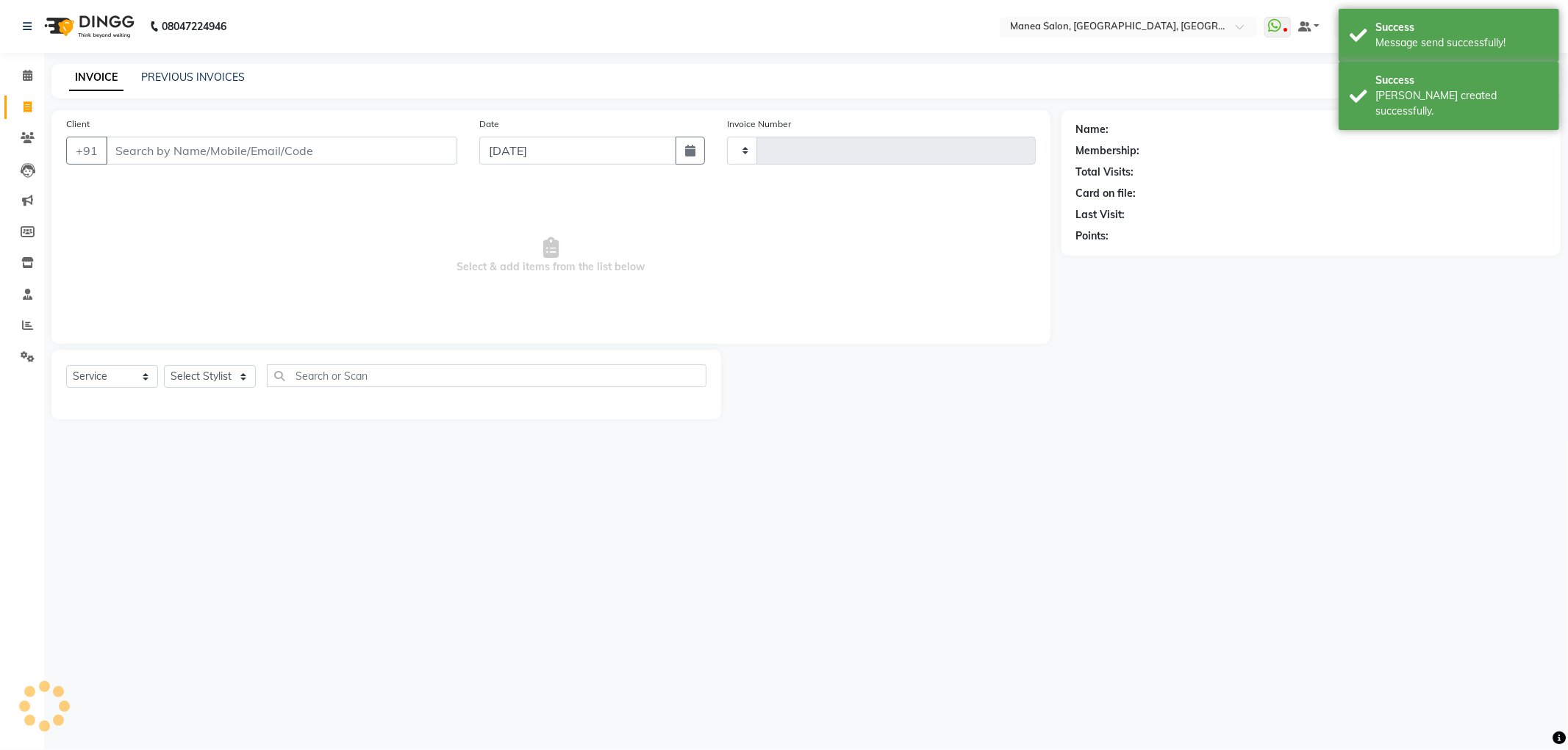
type input "1073"
select select "6587"
select select "membership"
